Goal: Task Accomplishment & Management: Complete application form

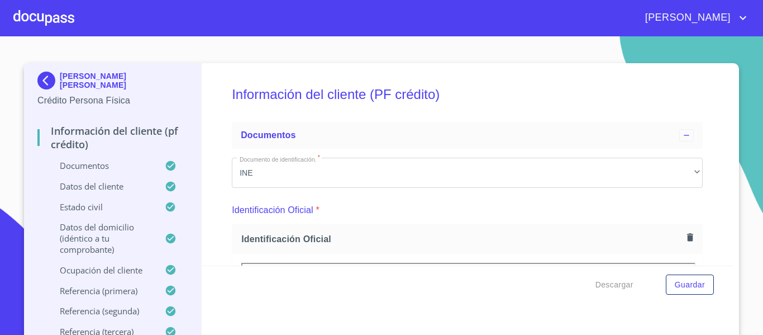
click at [35, 14] on div at bounding box center [43, 18] width 61 height 36
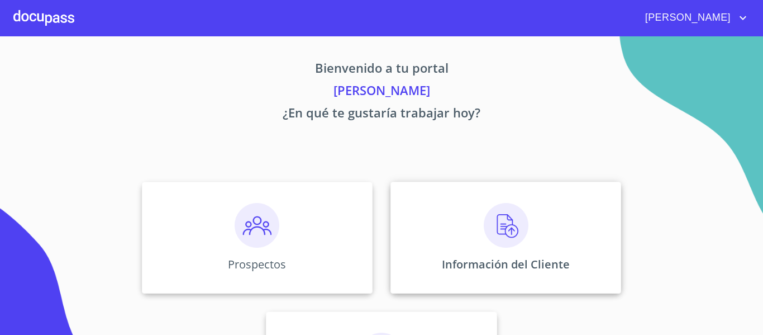
click at [430, 249] on div "Información del Cliente" at bounding box center [506, 238] width 231 height 112
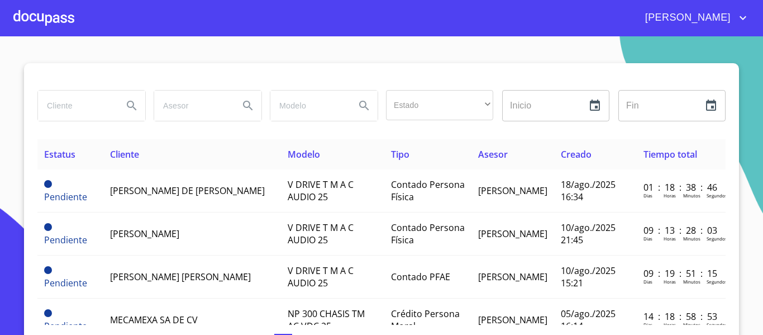
click at [62, 99] on input "search" at bounding box center [76, 106] width 76 height 30
type input "[PERSON_NAME]"
click at [131, 109] on icon "Search" at bounding box center [132, 106] width 10 height 10
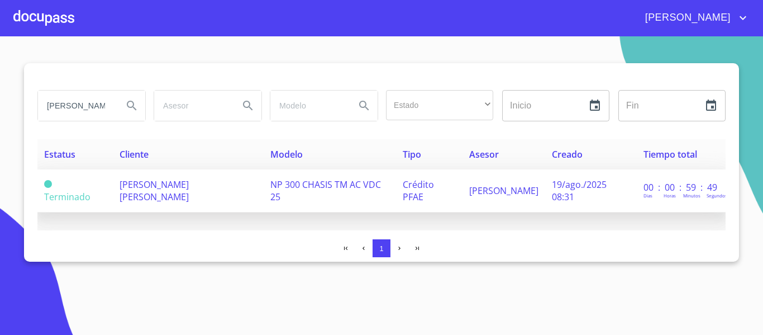
click at [192, 193] on td "[PERSON_NAME] [PERSON_NAME]" at bounding box center [188, 190] width 151 height 43
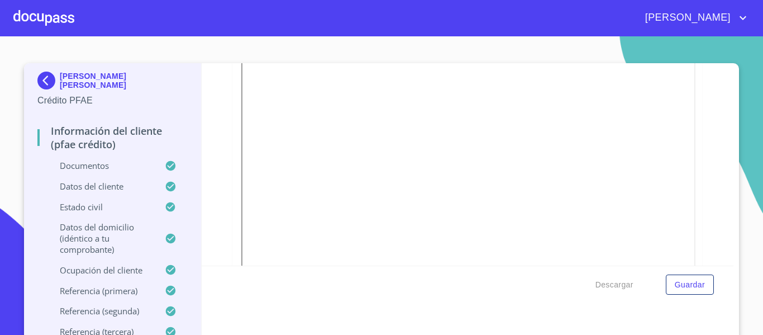
scroll to position [615, 0]
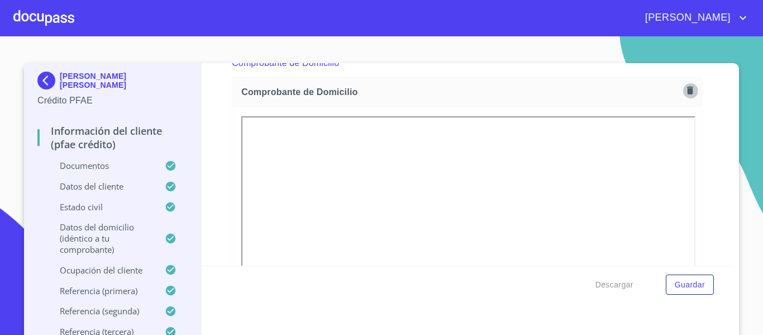
click at [687, 90] on icon "button" at bounding box center [690, 91] width 6 height 8
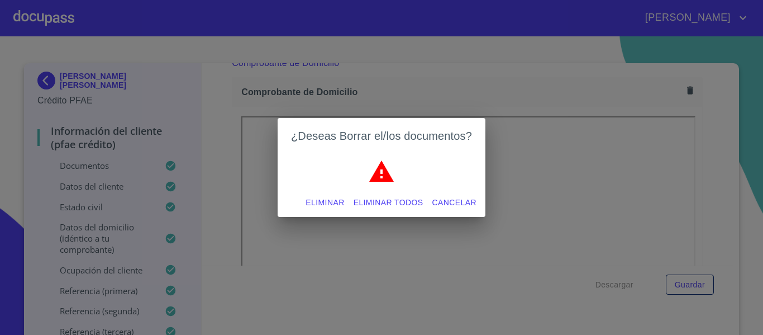
click at [322, 203] on span "Eliminar" at bounding box center [325, 203] width 39 height 14
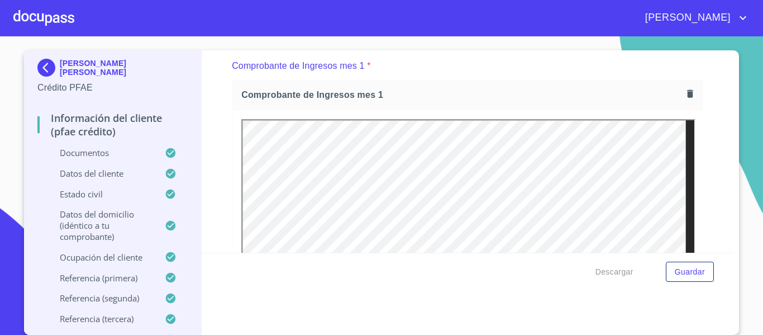
scroll to position [1118, 0]
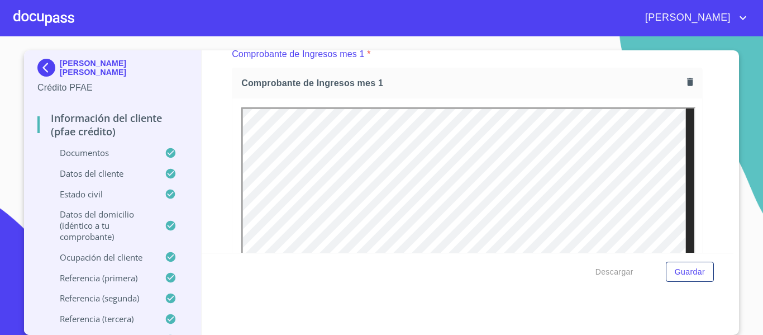
click at [746, 144] on section "[PERSON_NAME] [PERSON_NAME] Crédito PFAE Información del cliente (PFAE crédito)…" at bounding box center [381, 185] width 763 height 298
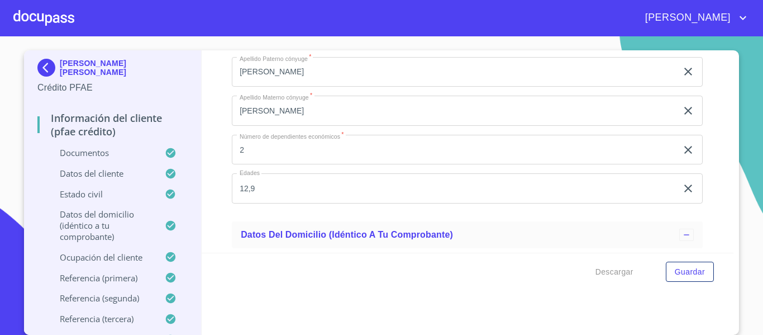
scroll to position [4415, 0]
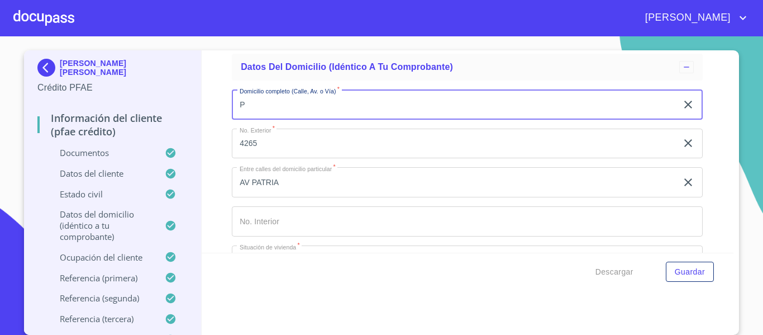
type input "P"
type input "CARDENAL SUR"
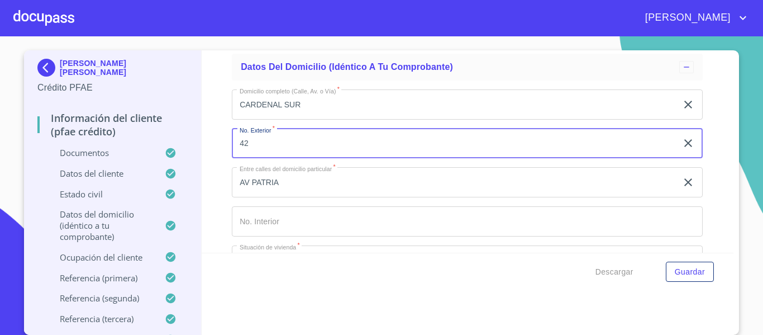
type input "4"
type input "74"
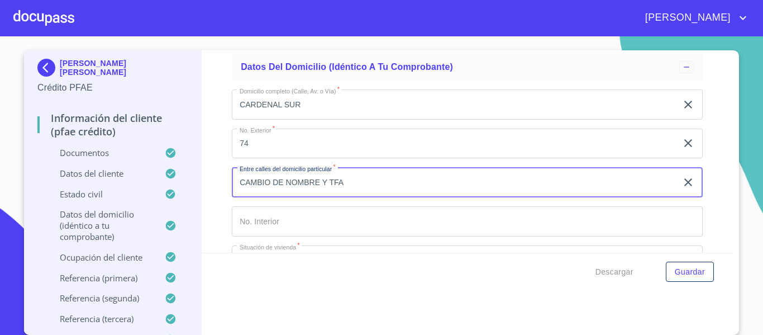
type input "CAMBIO DE NOMBRE Y TFA"
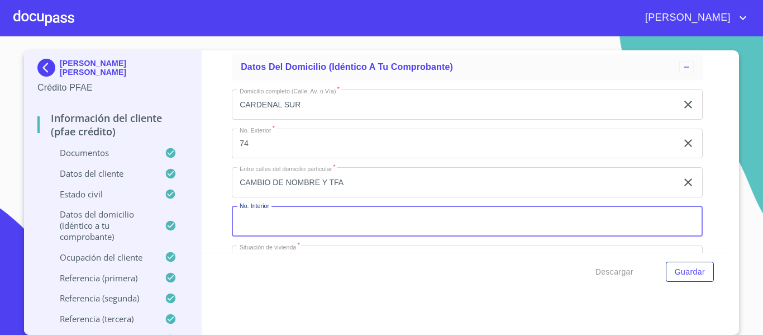
click at [315, 225] on input "Documento de identificación.   *" at bounding box center [467, 221] width 471 height 30
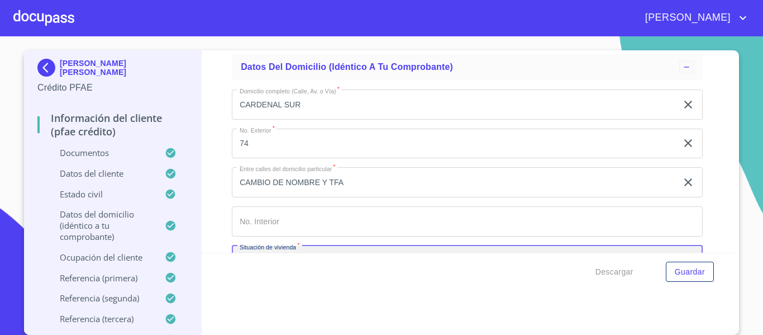
scroll to position [4538, 0]
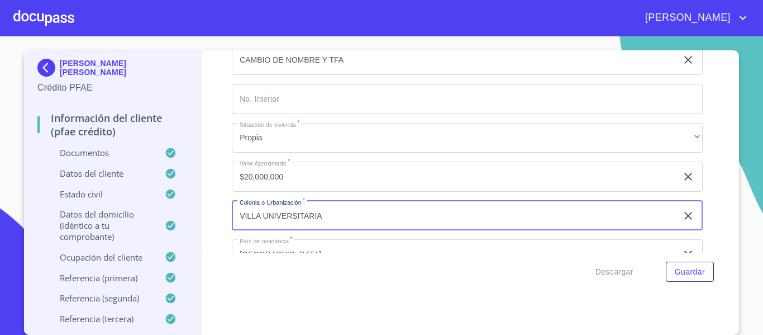
click at [330, 231] on input "VILLA UNIVERSITARIA" at bounding box center [454, 216] width 445 height 30
type input "V"
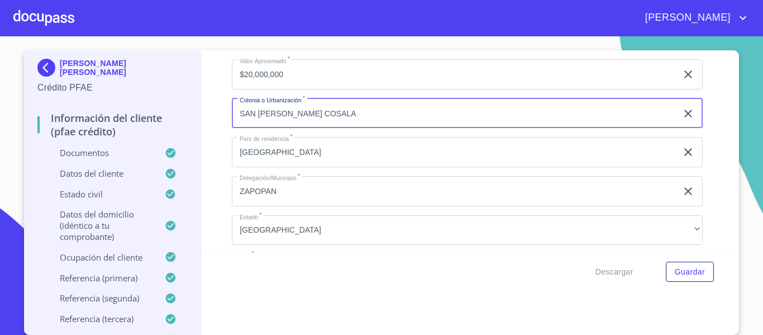
scroll to position [4705, 0]
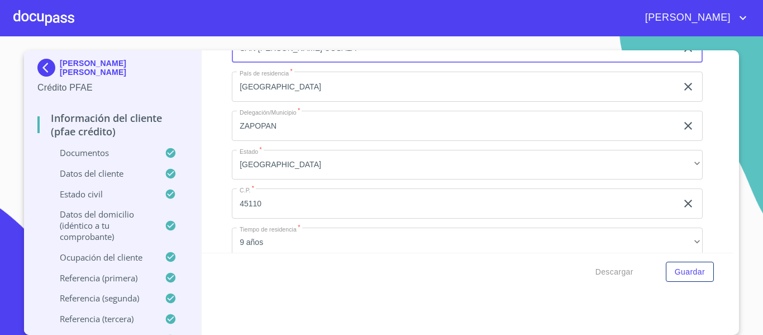
type input "SAN [PERSON_NAME] COSALA"
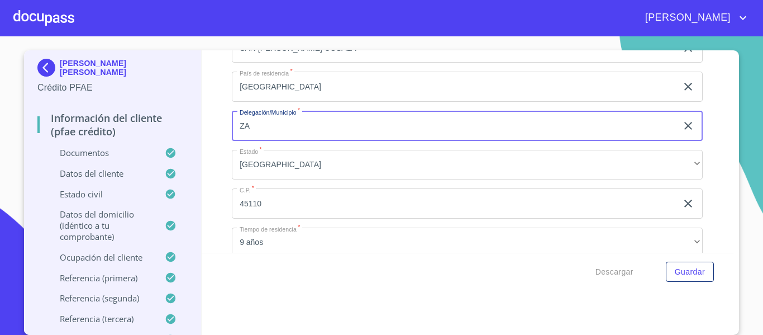
type input "Z"
type input "JOCOTEPEC"
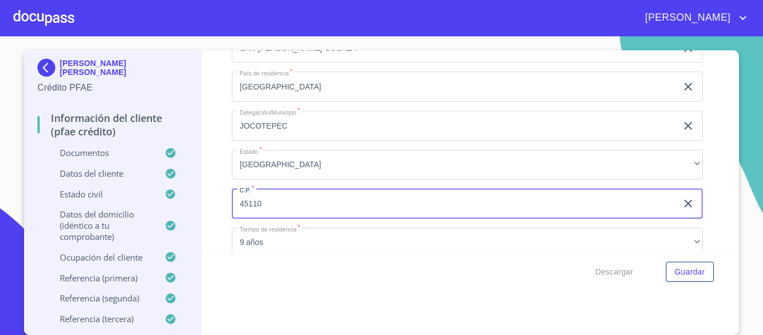
click at [268, 219] on input "45110" at bounding box center [454, 203] width 445 height 30
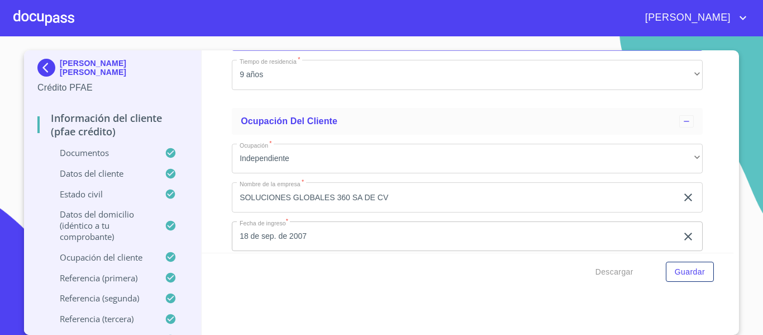
scroll to position [4817, 0]
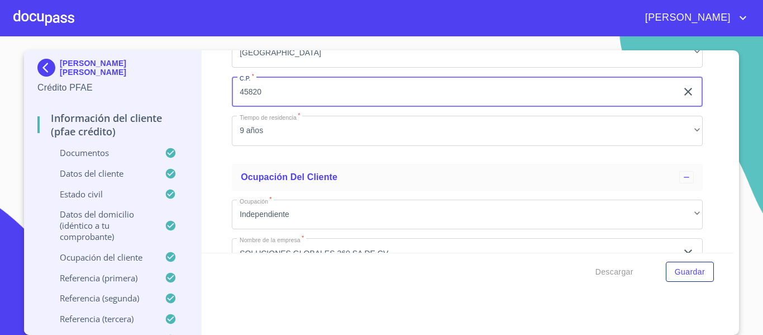
type input "45820"
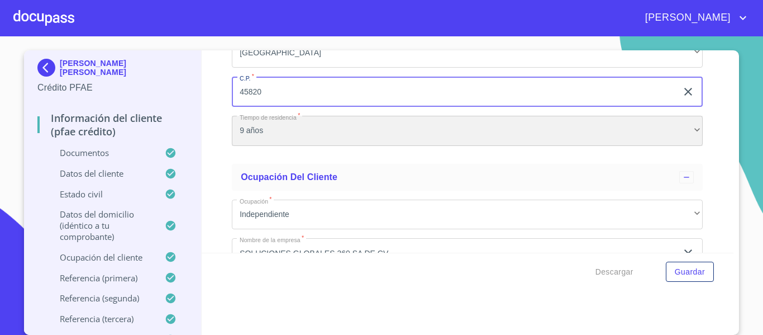
click at [277, 146] on div "9 años" at bounding box center [467, 131] width 471 height 30
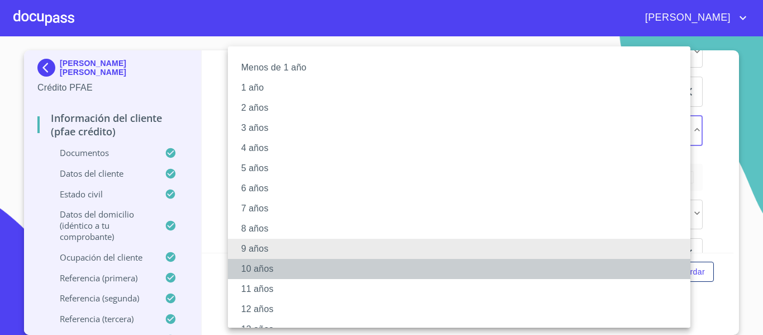
click at [254, 271] on li "10 años" at bounding box center [463, 269] width 471 height 20
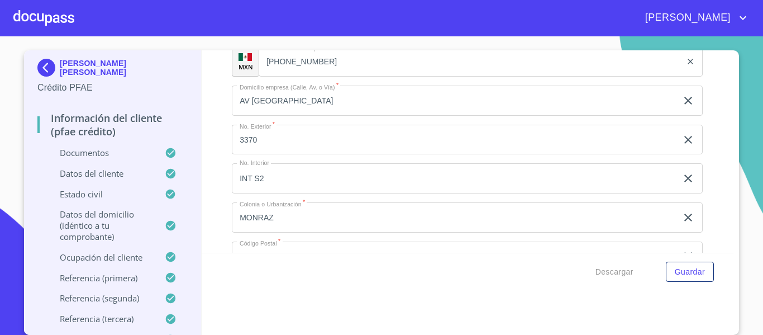
scroll to position [5488, 0]
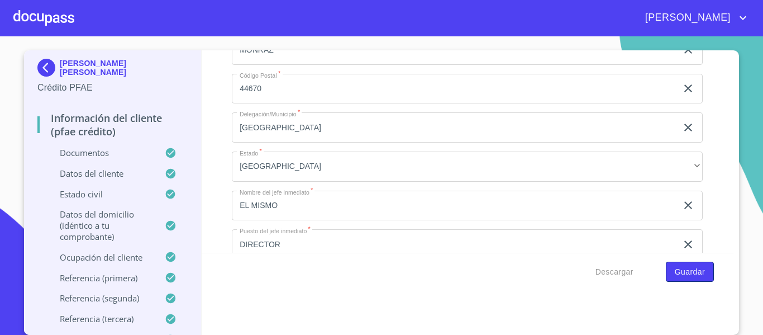
click at [676, 268] on span "Guardar" at bounding box center [690, 272] width 30 height 14
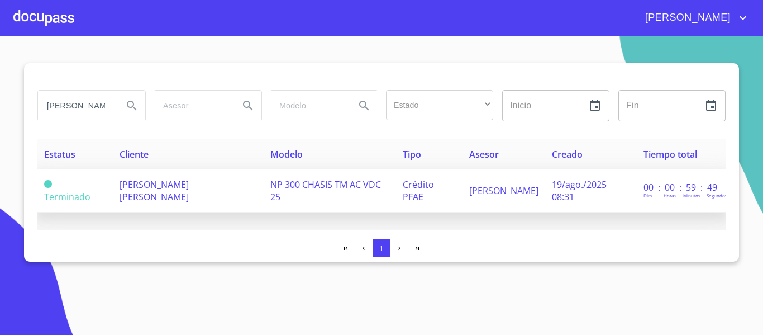
click at [185, 189] on span "[PERSON_NAME] [PERSON_NAME]" at bounding box center [154, 190] width 69 height 25
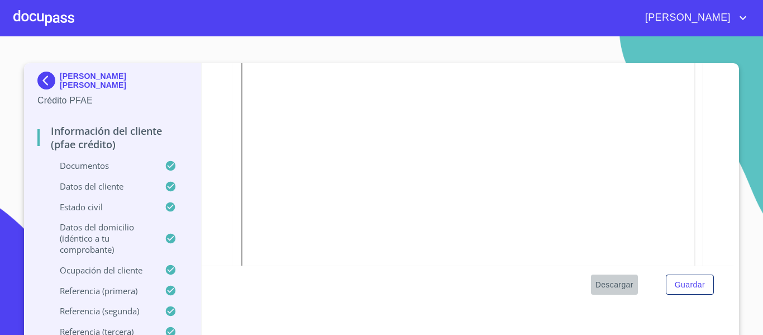
click at [615, 284] on span "Descargar" at bounding box center [615, 285] width 38 height 14
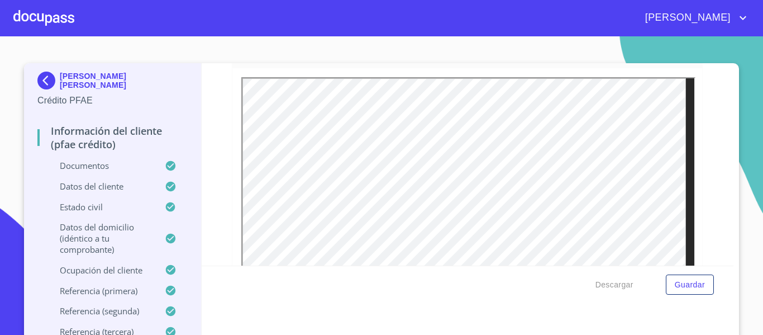
scroll to position [2236, 0]
